Goal: Obtain resource: Obtain resource

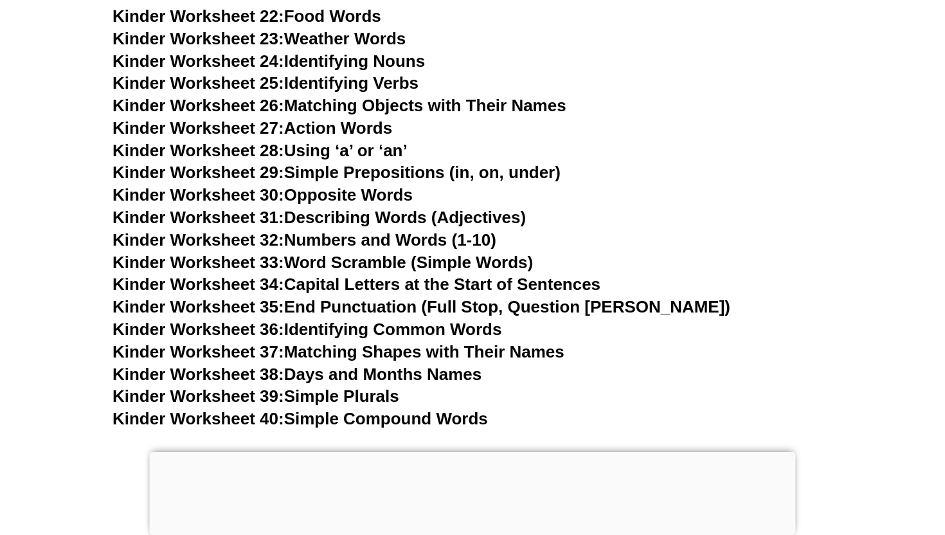
scroll to position [1159, 0]
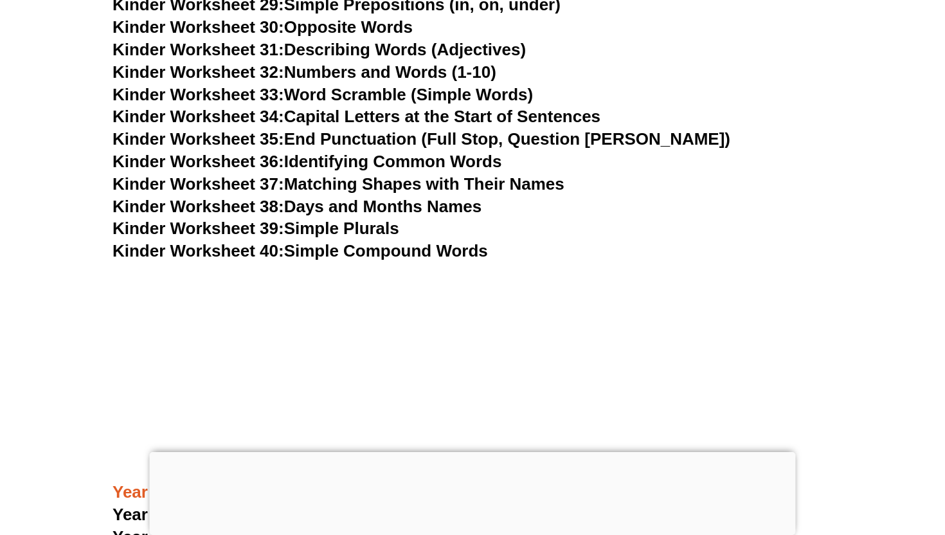
click at [385, 249] on link "Kinder Worksheet 40: Simple Compound Words" at bounding box center [299, 250] width 375 height 19
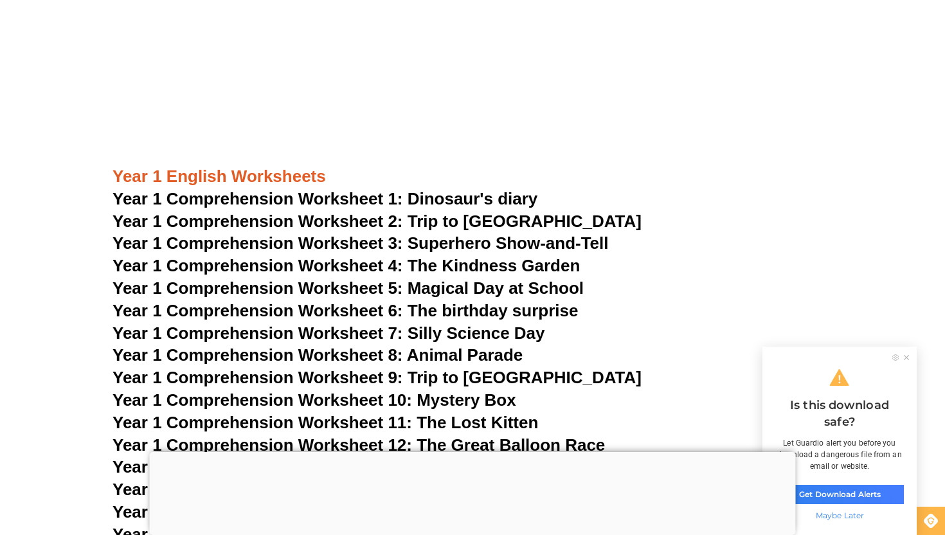
scroll to position [1475, 0]
click at [442, 220] on span "Year 1 Comprehension Worksheet 2: Trip to [GEOGRAPHIC_DATA]" at bounding box center [376, 220] width 529 height 19
